Goal: Transaction & Acquisition: Purchase product/service

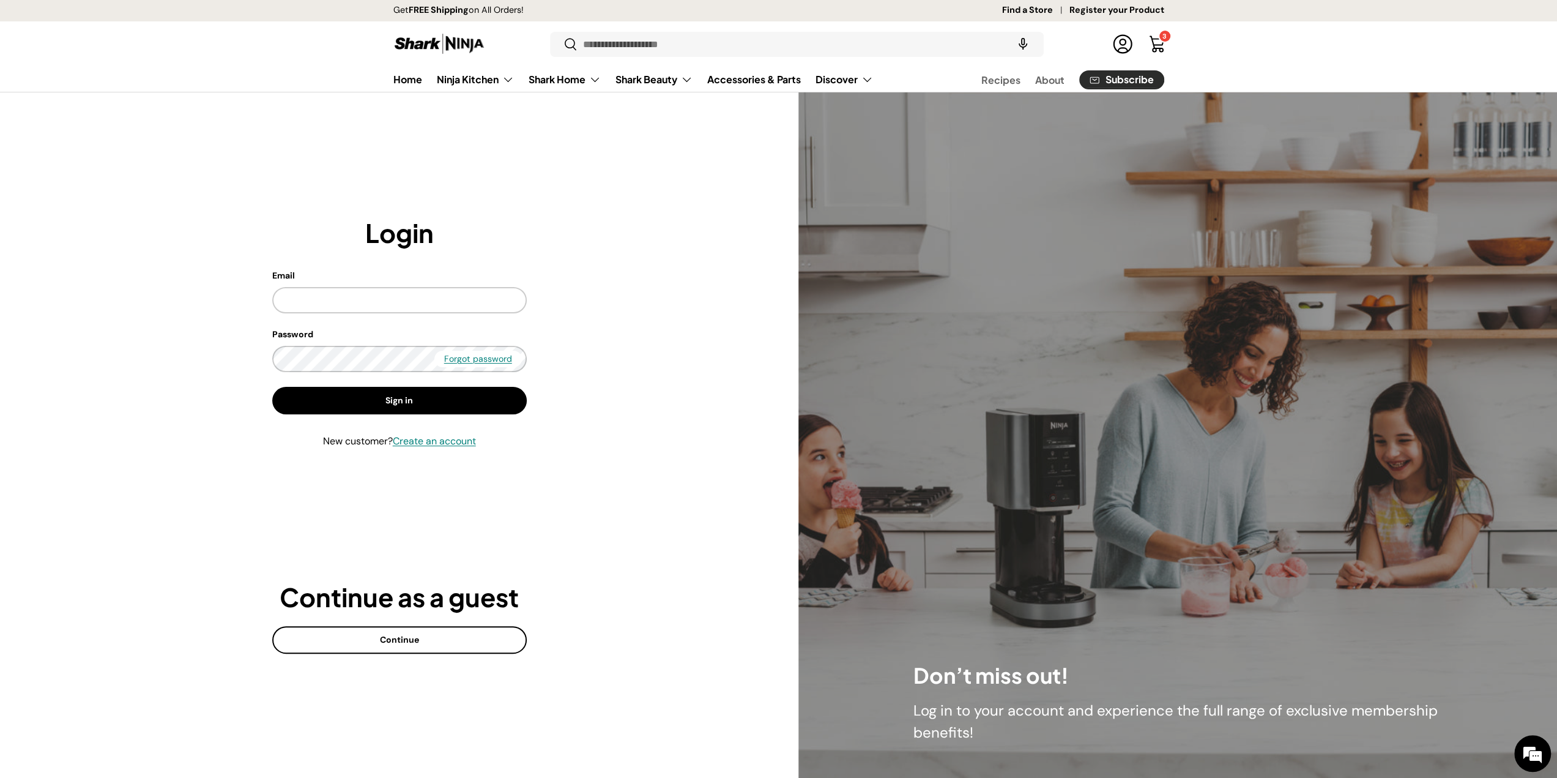
click at [505, 350] on keeper-lock "Open Keeper Popup" at bounding box center [505, 353] width 15 height 15
type input "**********"
click at [438, 406] on button "Sign in" at bounding box center [399, 401] width 255 height 28
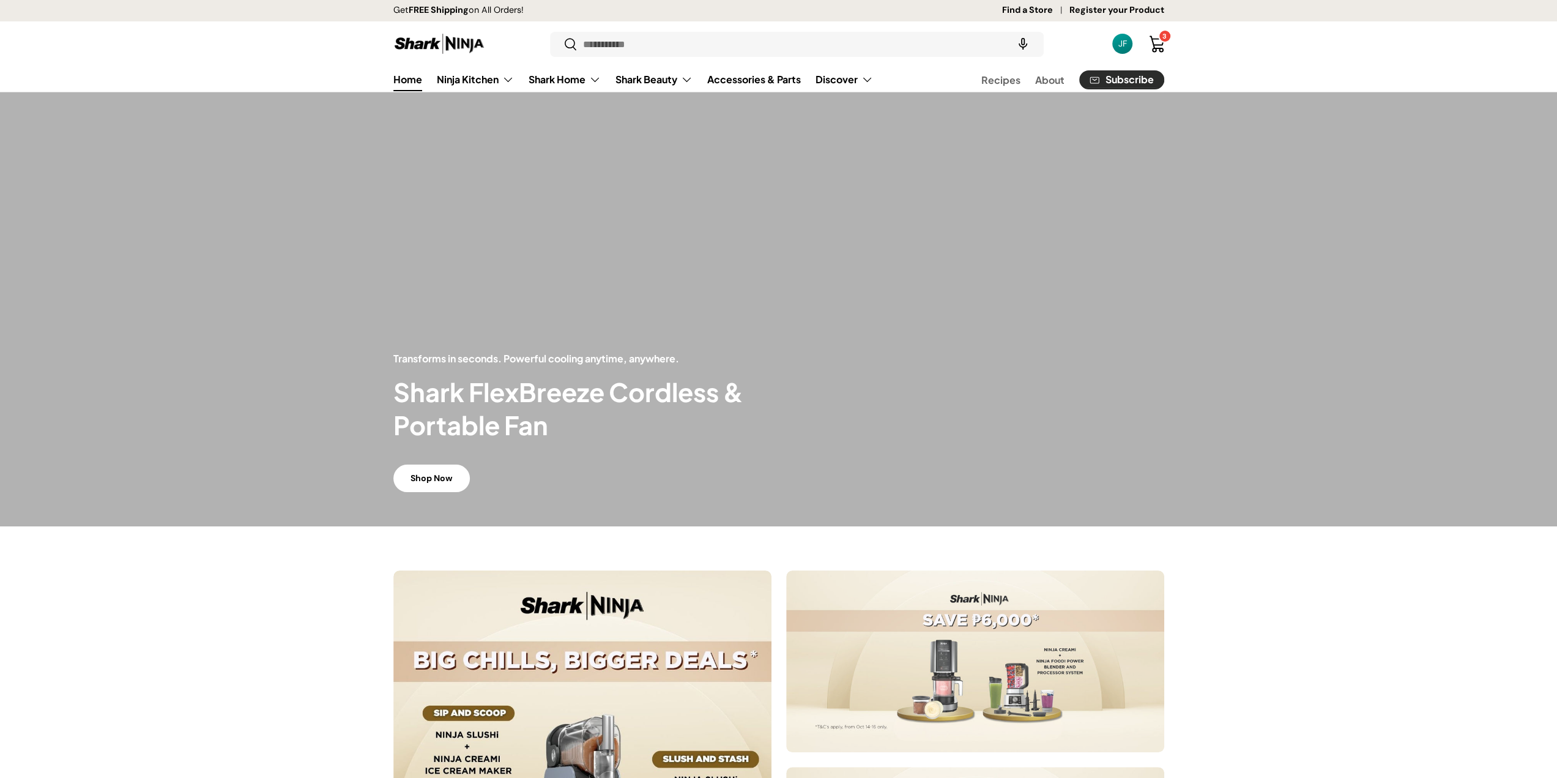
click at [1167, 45] on link "Cart 3 3 items" at bounding box center [1157, 44] width 27 height 27
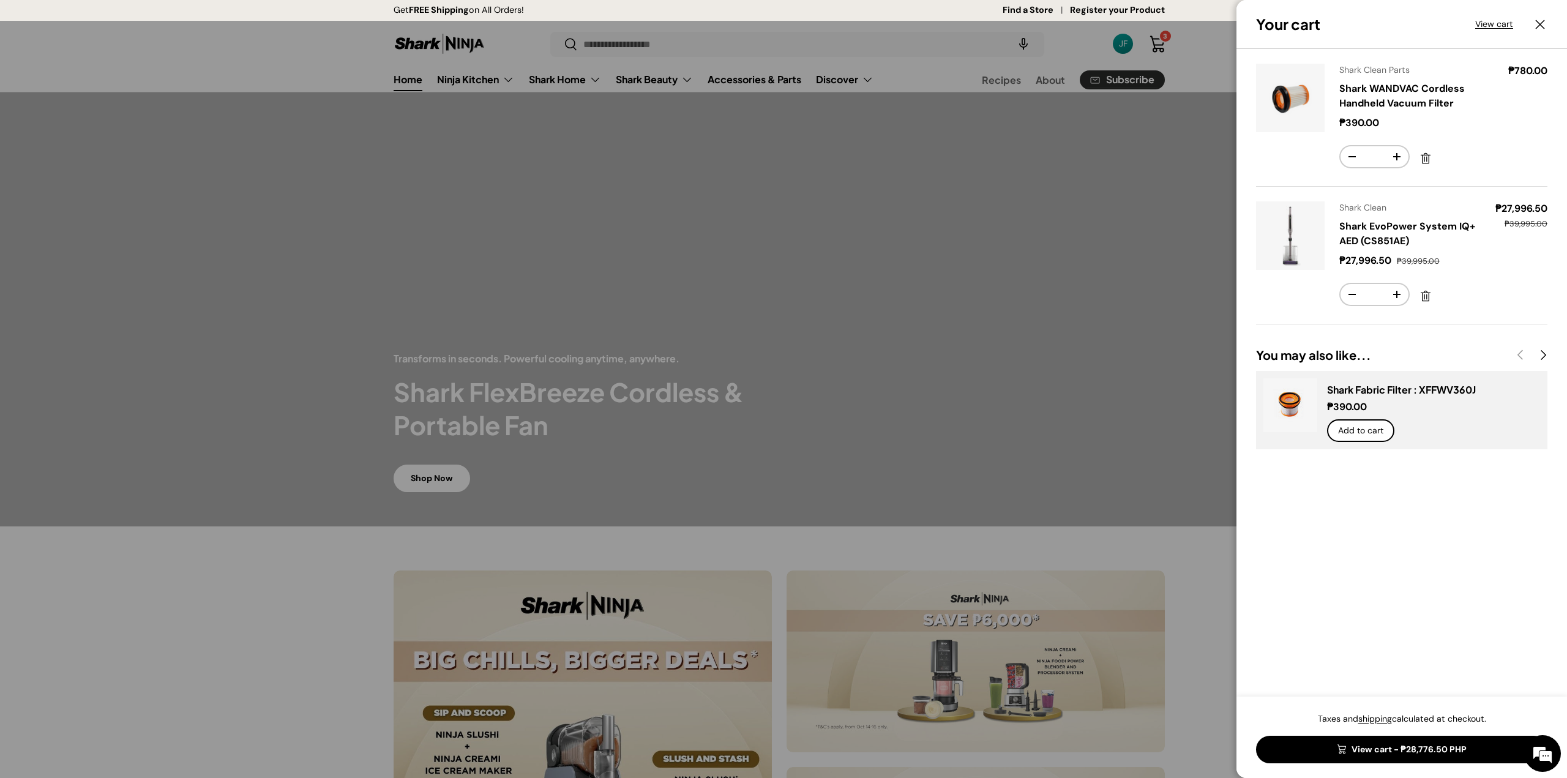
click at [698, 64] on div at bounding box center [783, 389] width 1567 height 778
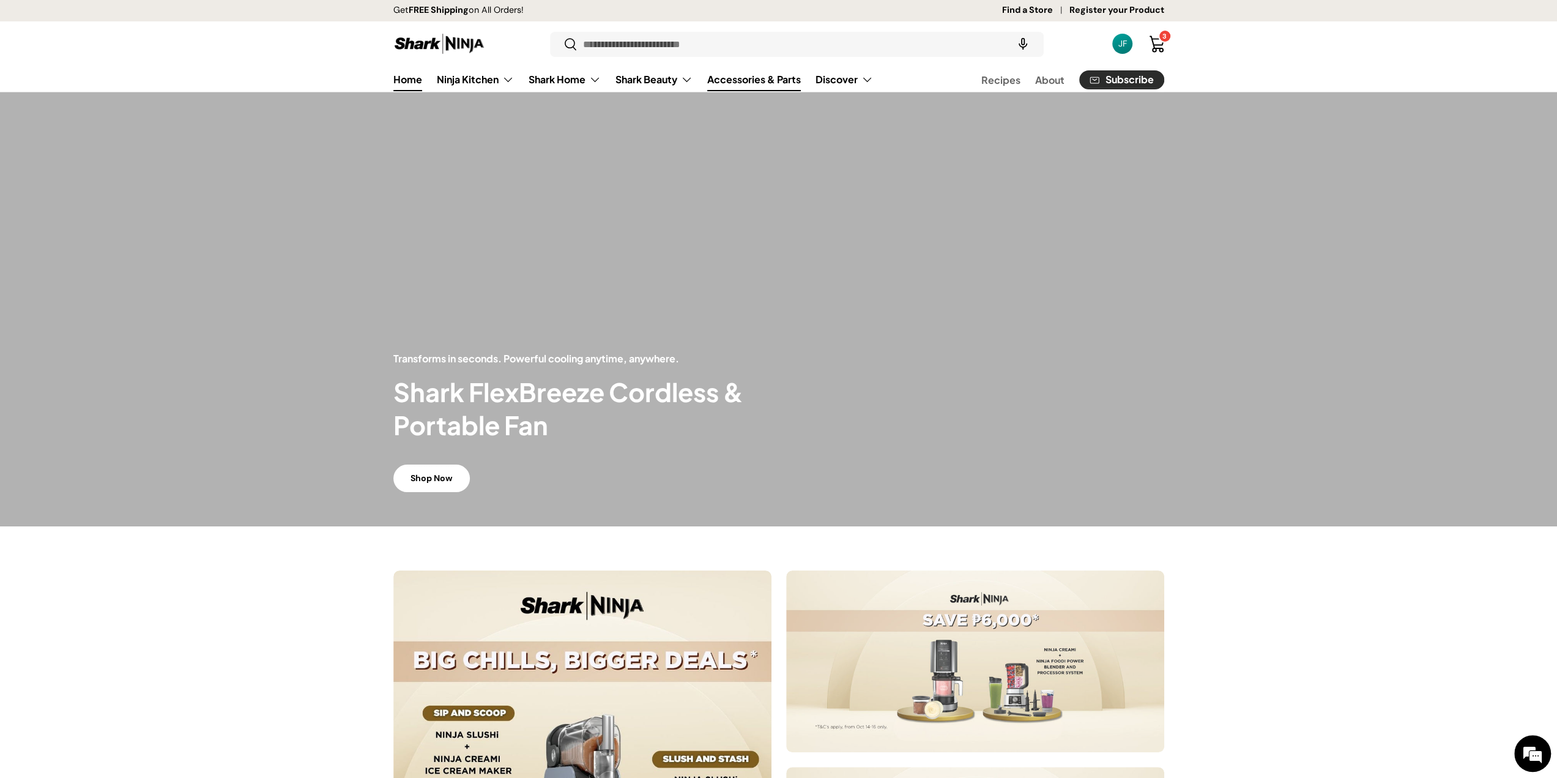
click at [722, 82] on link "Accessories & Parts" at bounding box center [754, 79] width 94 height 24
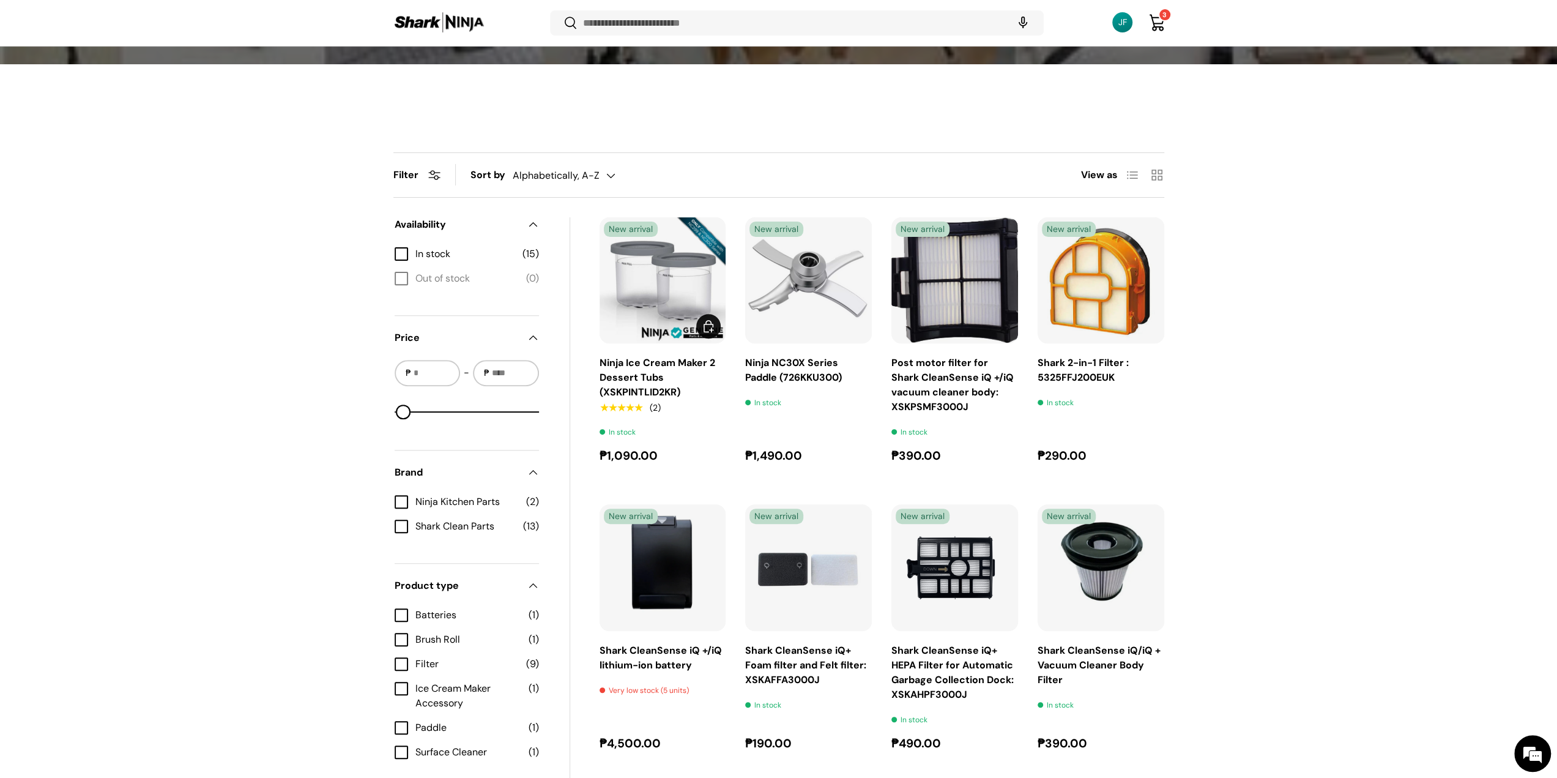
scroll to position [364, 0]
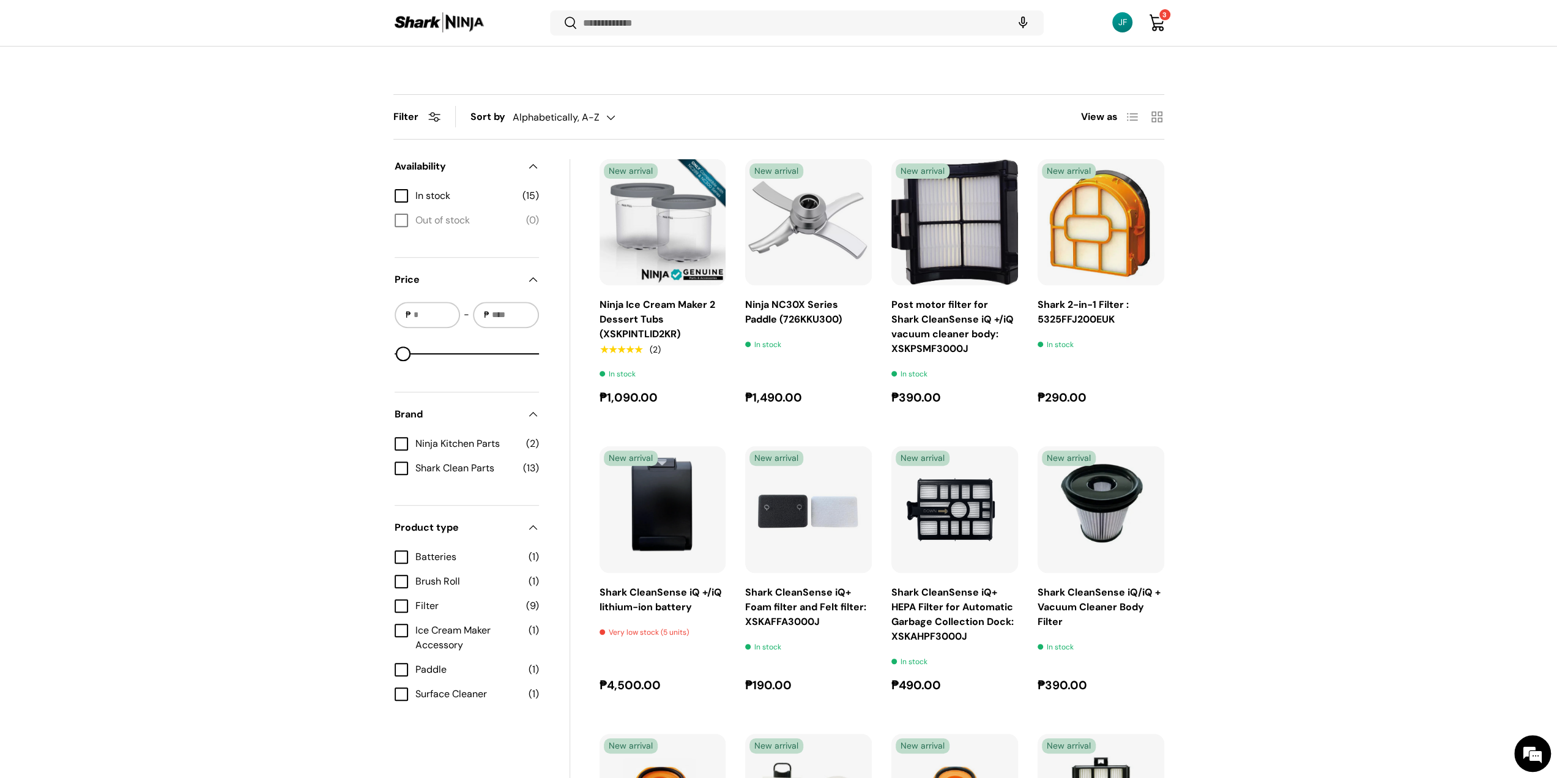
click at [497, 466] on span "Shark Clean Parts" at bounding box center [466, 468] width 100 height 15
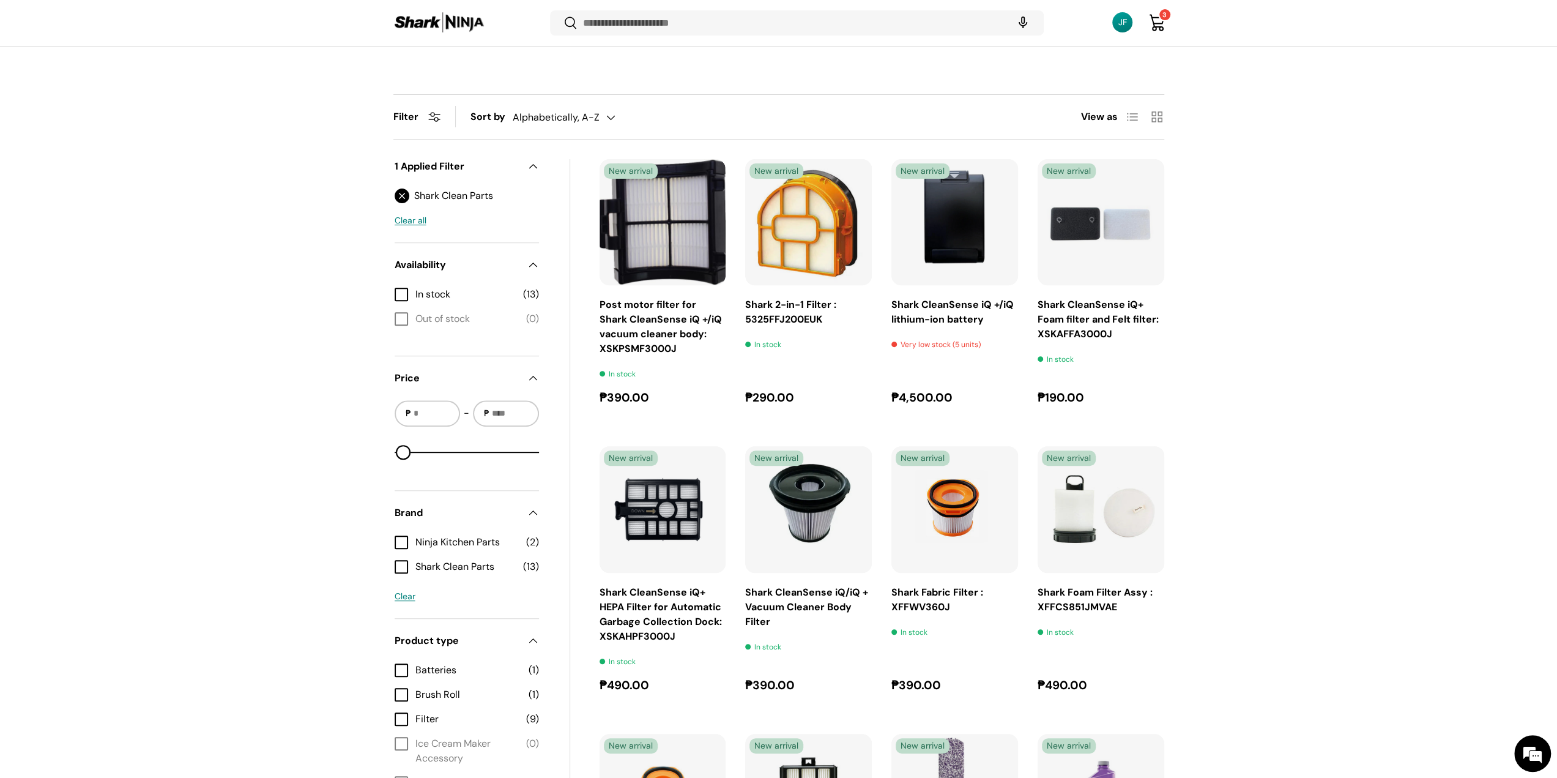
click at [1401, 241] on div "Filter Filter & Sort Sort by Alphabetically, A-Z Featured Best selling Alphabet…" at bounding box center [778, 689] width 1557 height 1190
click at [214, 228] on div "Filter Filter & Sort Sort by Alphabetically, A-Z Featured Best selling Alphabet…" at bounding box center [778, 689] width 1557 height 1190
click at [228, 247] on div "Filter Filter & Sort Sort by Alphabetically, A-Z Featured Best selling Alphabet…" at bounding box center [778, 689] width 1557 height 1190
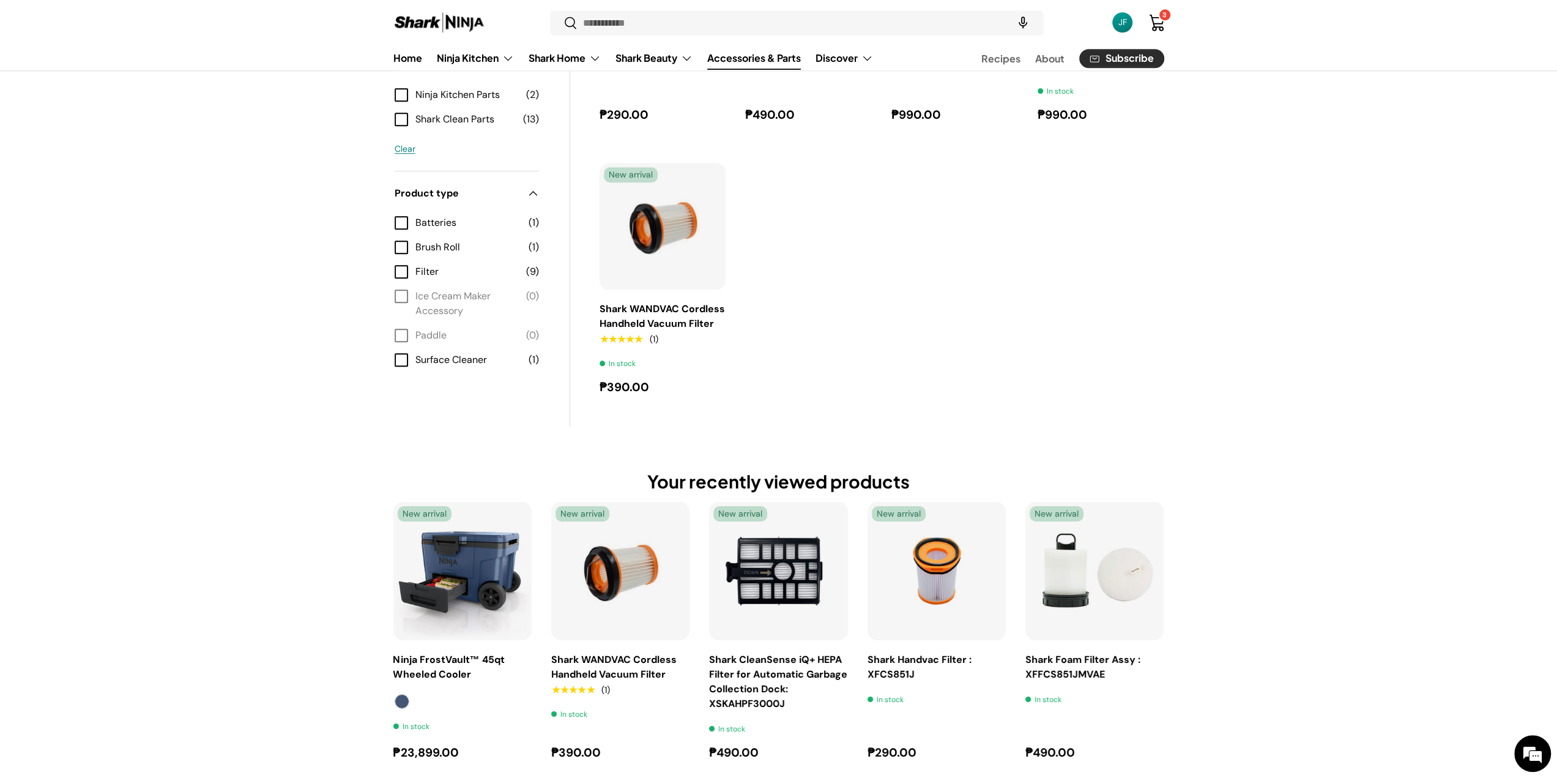
scroll to position [919, 0]
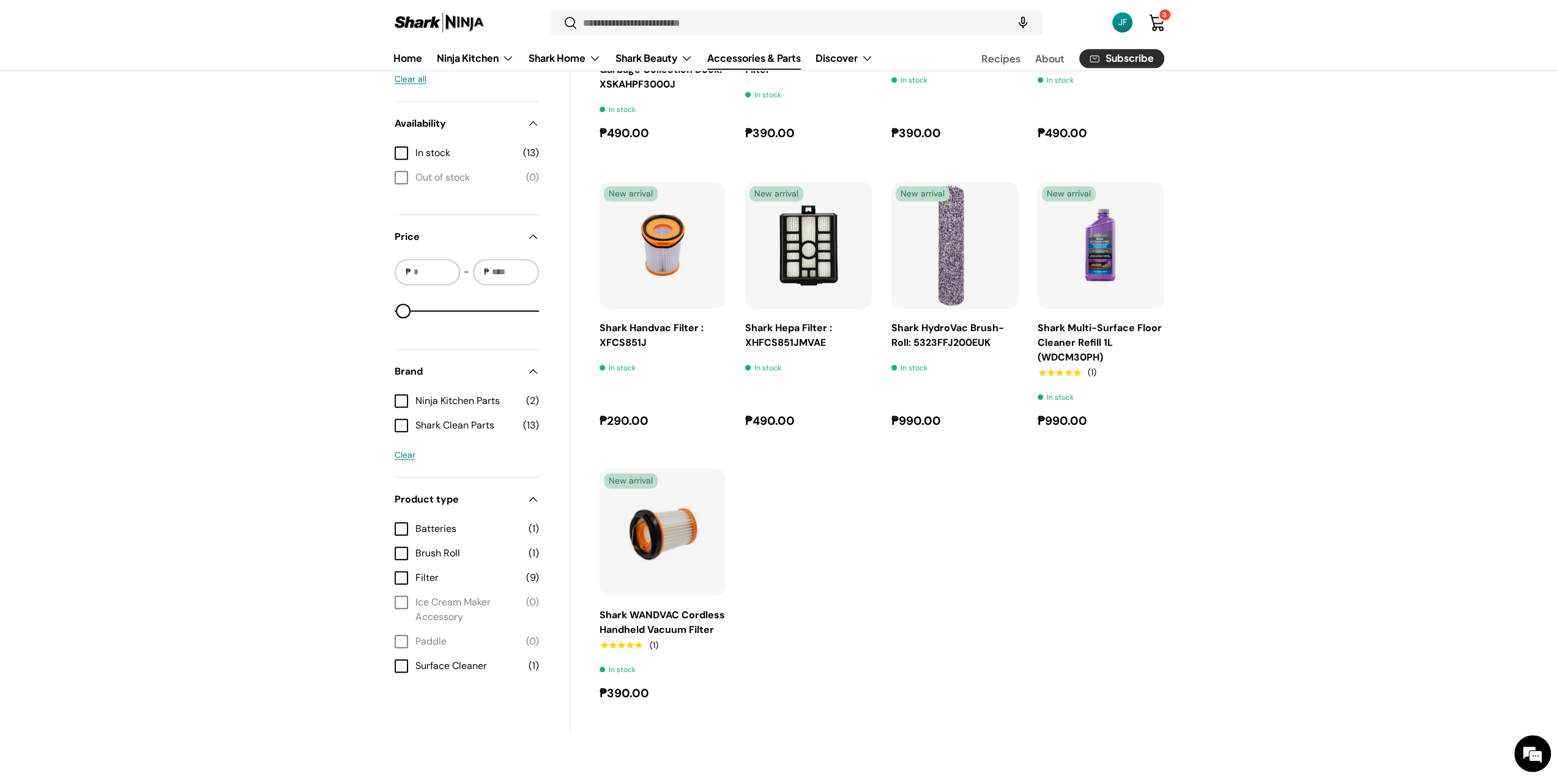
click at [1001, 556] on ul "New arrival Post motor filter for Shark CleanSense iQ +/iQ vacuum cleaner body:…" at bounding box center [882, 154] width 565 height 1095
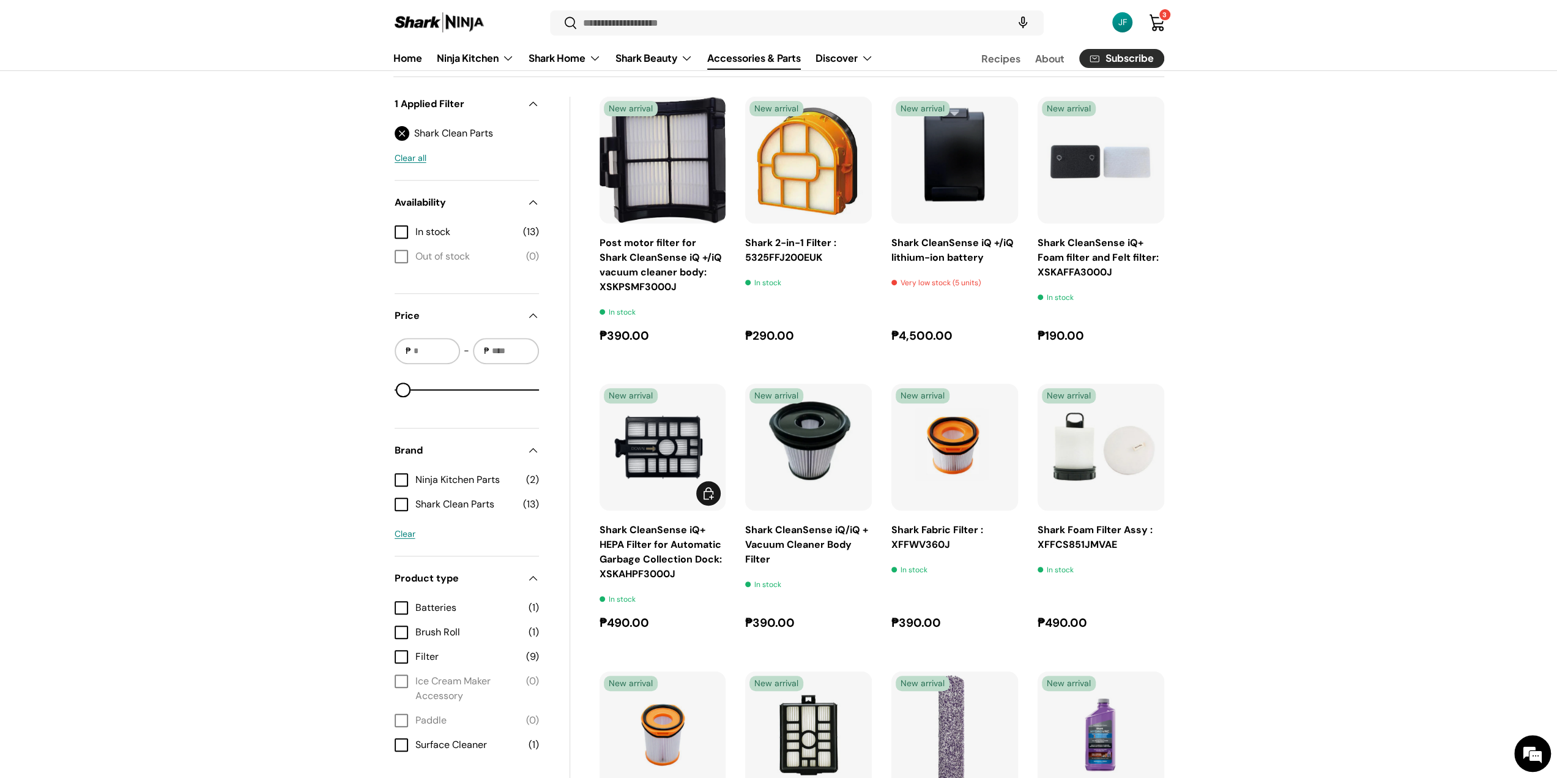
scroll to position [368, 0]
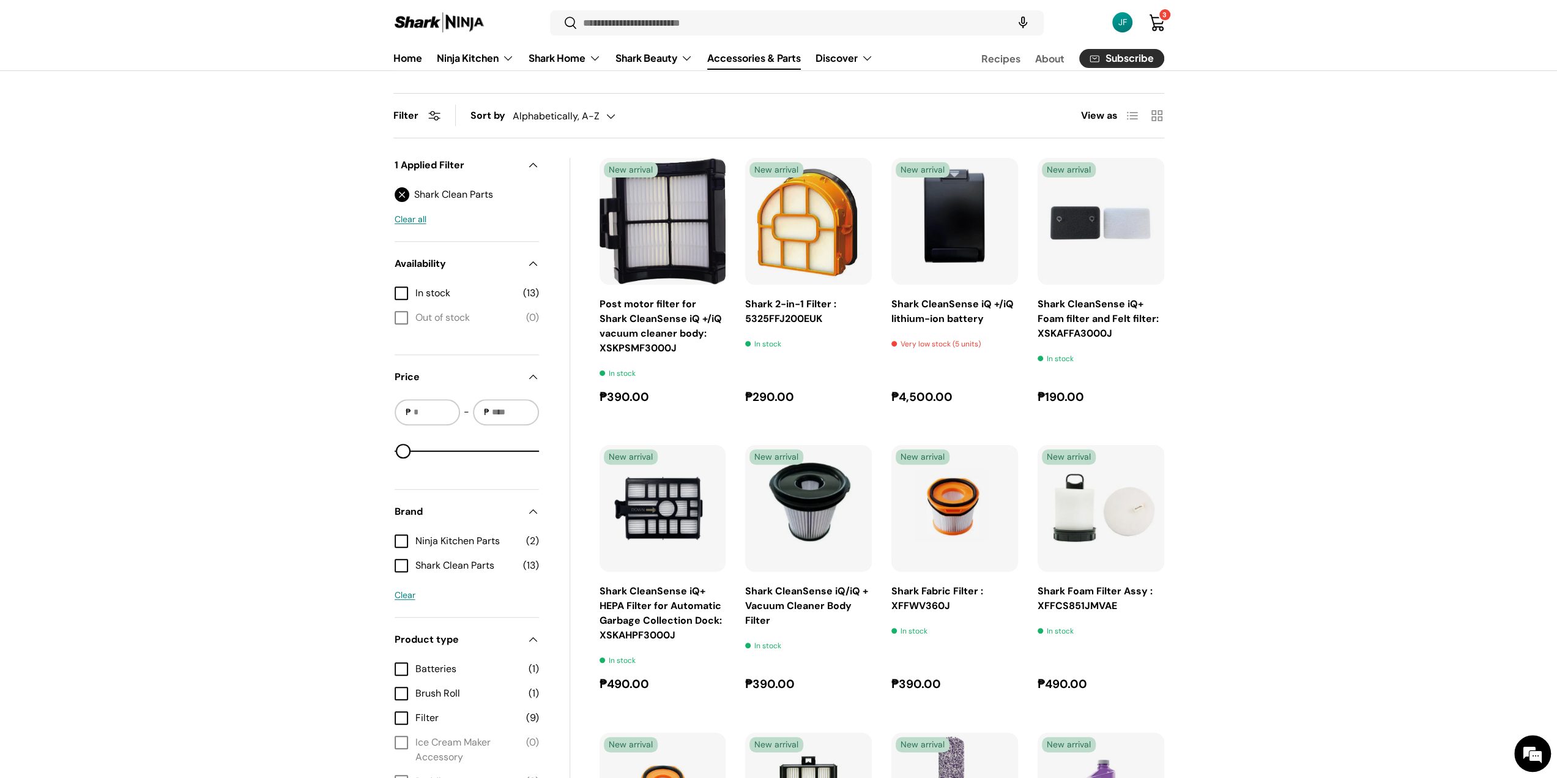
drag, startPoint x: 804, startPoint y: 200, endPoint x: 740, endPoint y: 161, distance: 74.7
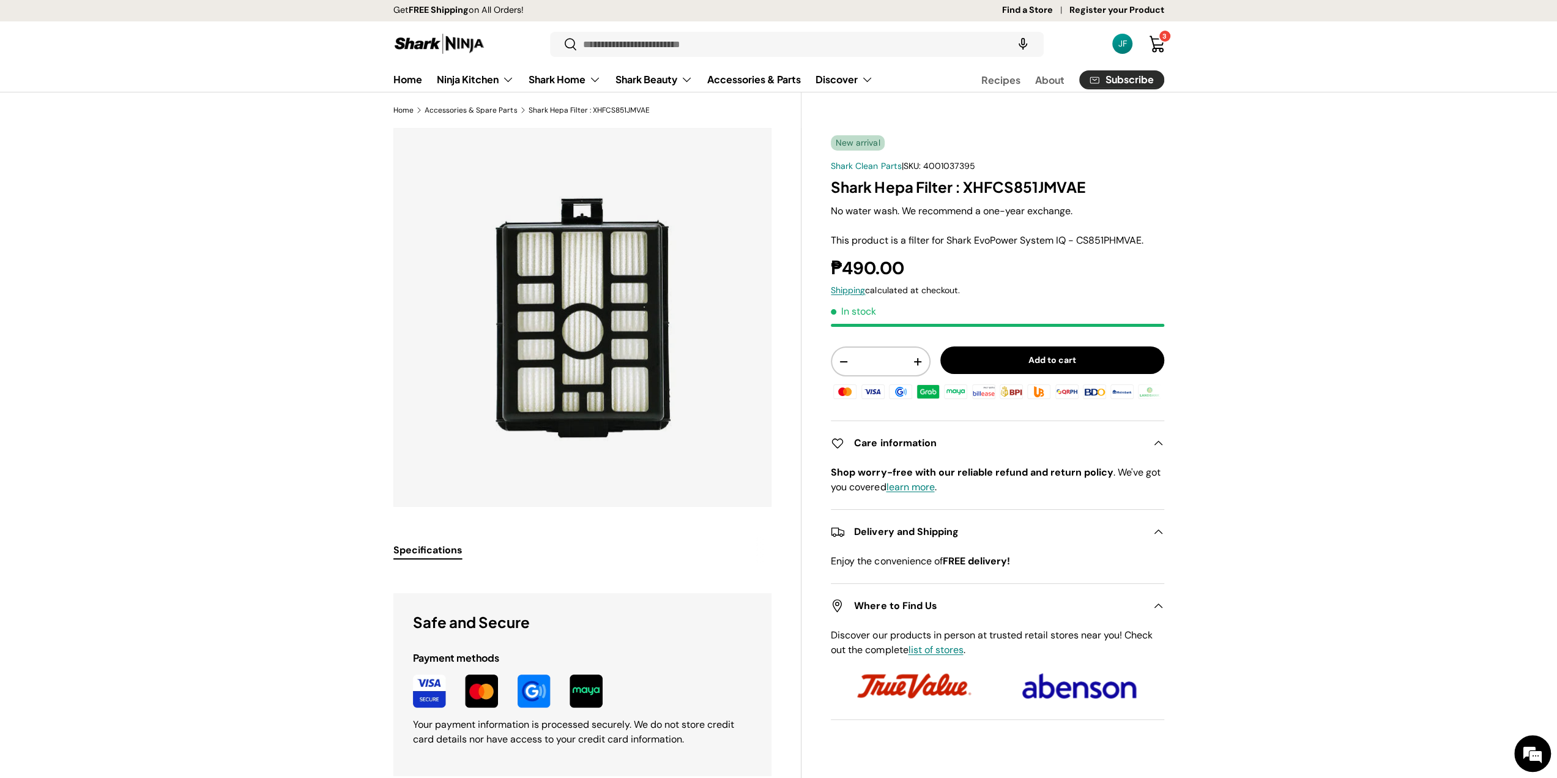
click at [208, 210] on main "Home Accessories & Spare Parts Shark Hepa Filter : XHFCS851JMVAE New arrival Sh…" at bounding box center [778, 653] width 1557 height 1096
click at [972, 361] on button "Add to cart" at bounding box center [1053, 360] width 224 height 28
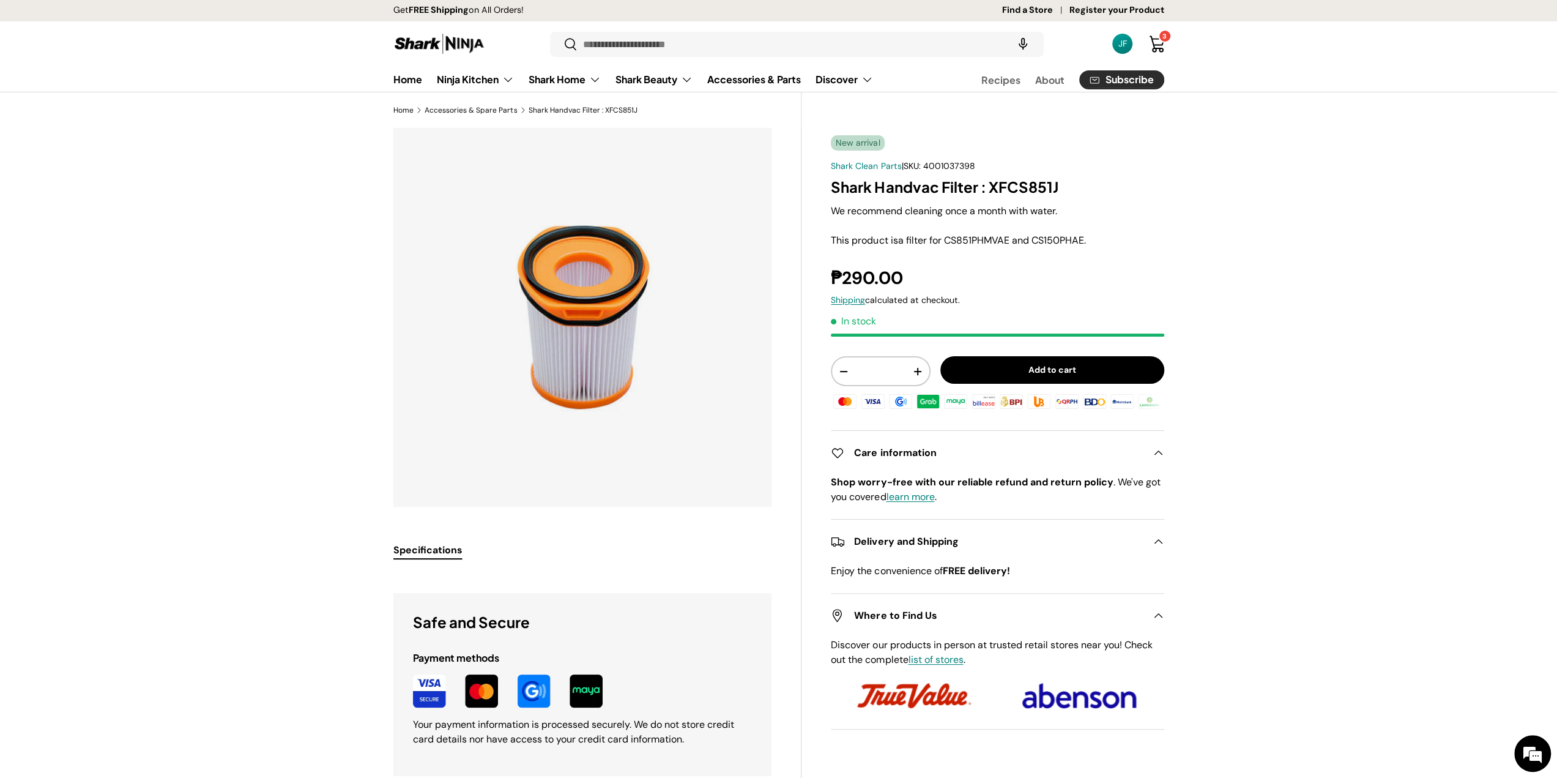
click at [979, 369] on button "Add to cart" at bounding box center [1053, 370] width 224 height 28
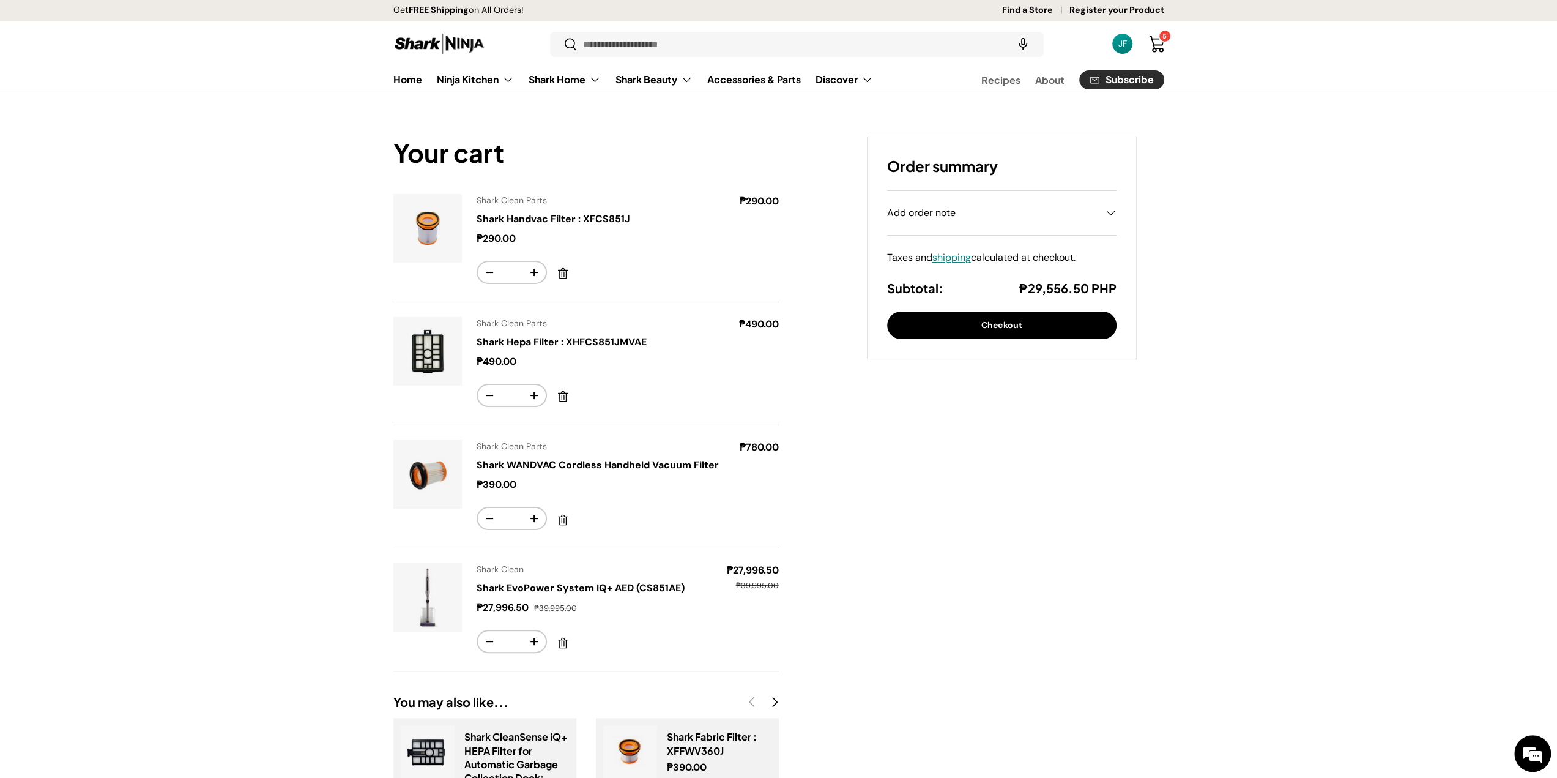
click at [945, 332] on button "Checkout" at bounding box center [1001, 325] width 229 height 28
